Goal: Information Seeking & Learning: Learn about a topic

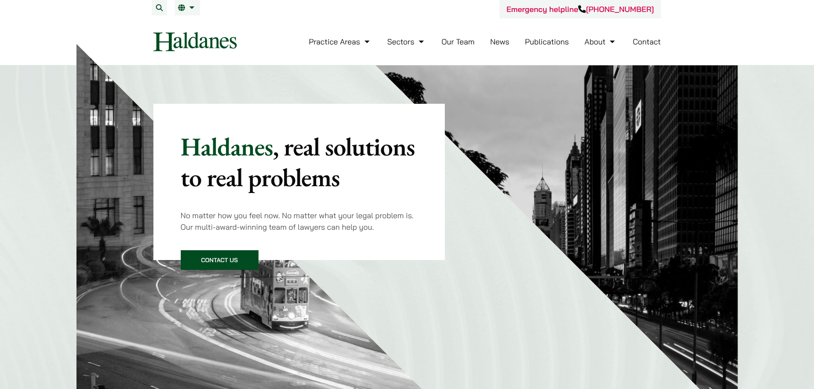
click at [497, 41] on link "News" at bounding box center [499, 42] width 19 height 10
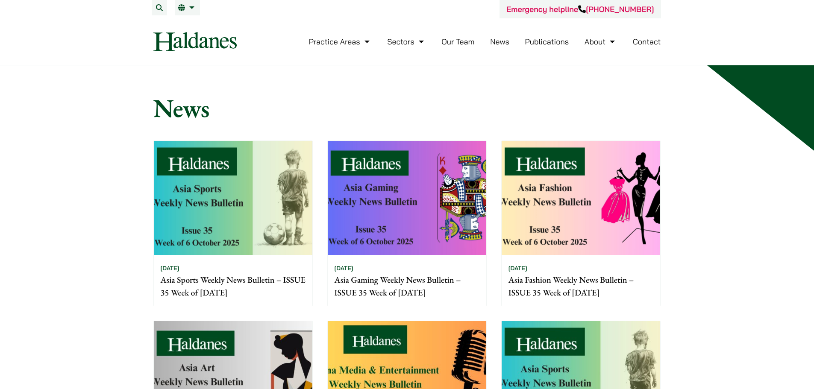
click at [531, 43] on link "Publications" at bounding box center [547, 42] width 44 height 10
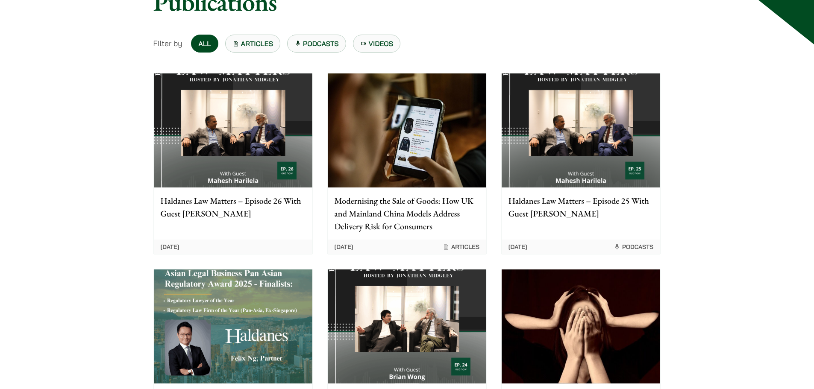
scroll to position [171, 0]
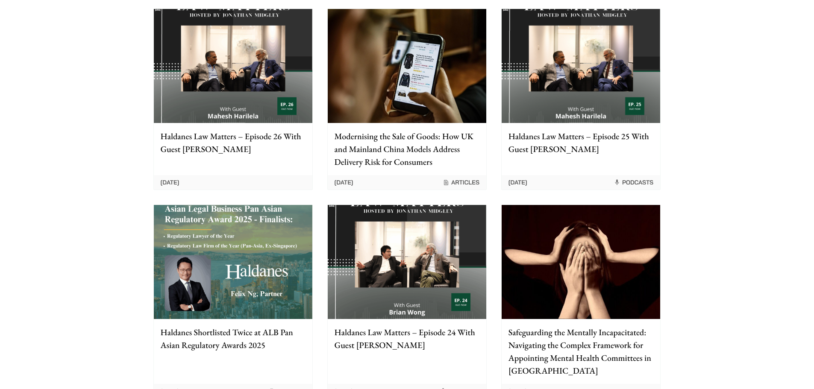
click at [401, 122] on img at bounding box center [407, 66] width 158 height 114
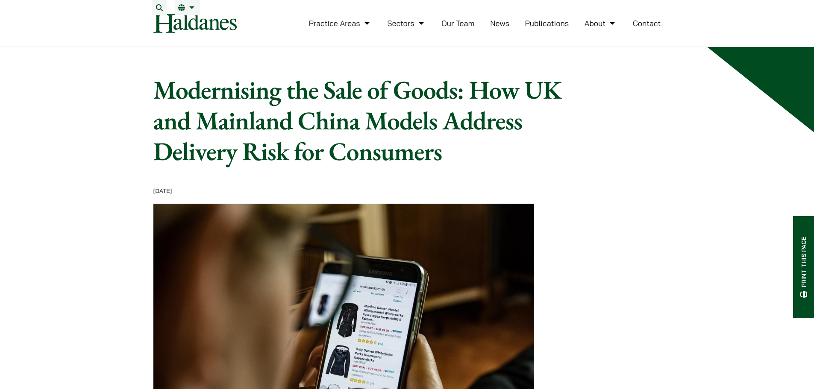
click at [545, 28] on link "Publications" at bounding box center [547, 23] width 44 height 10
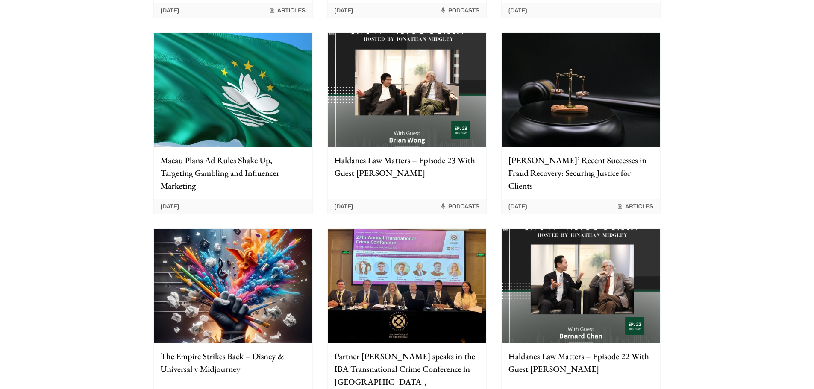
scroll to position [641, 0]
